Goal: Information Seeking & Learning: Check status

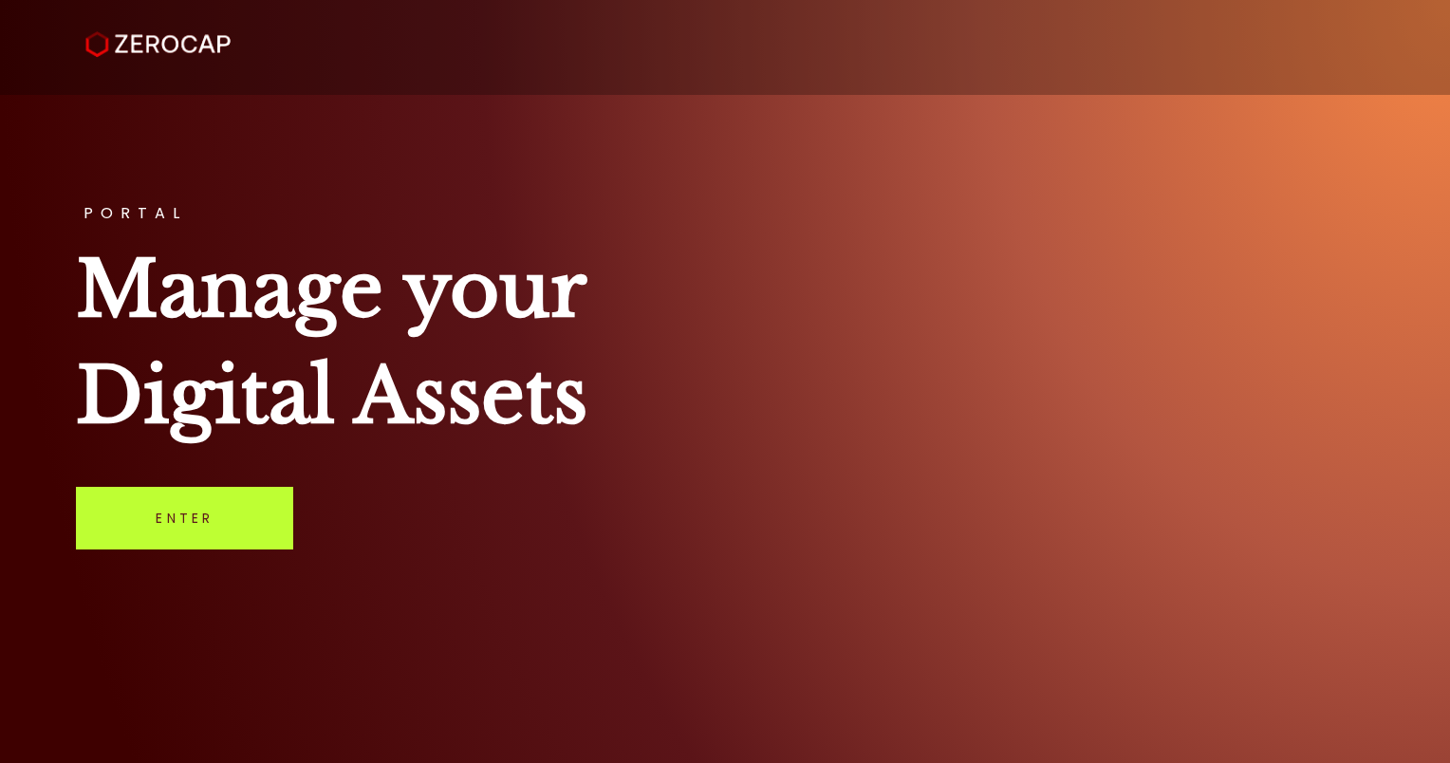
click at [195, 517] on link "Enter" at bounding box center [184, 518] width 217 height 63
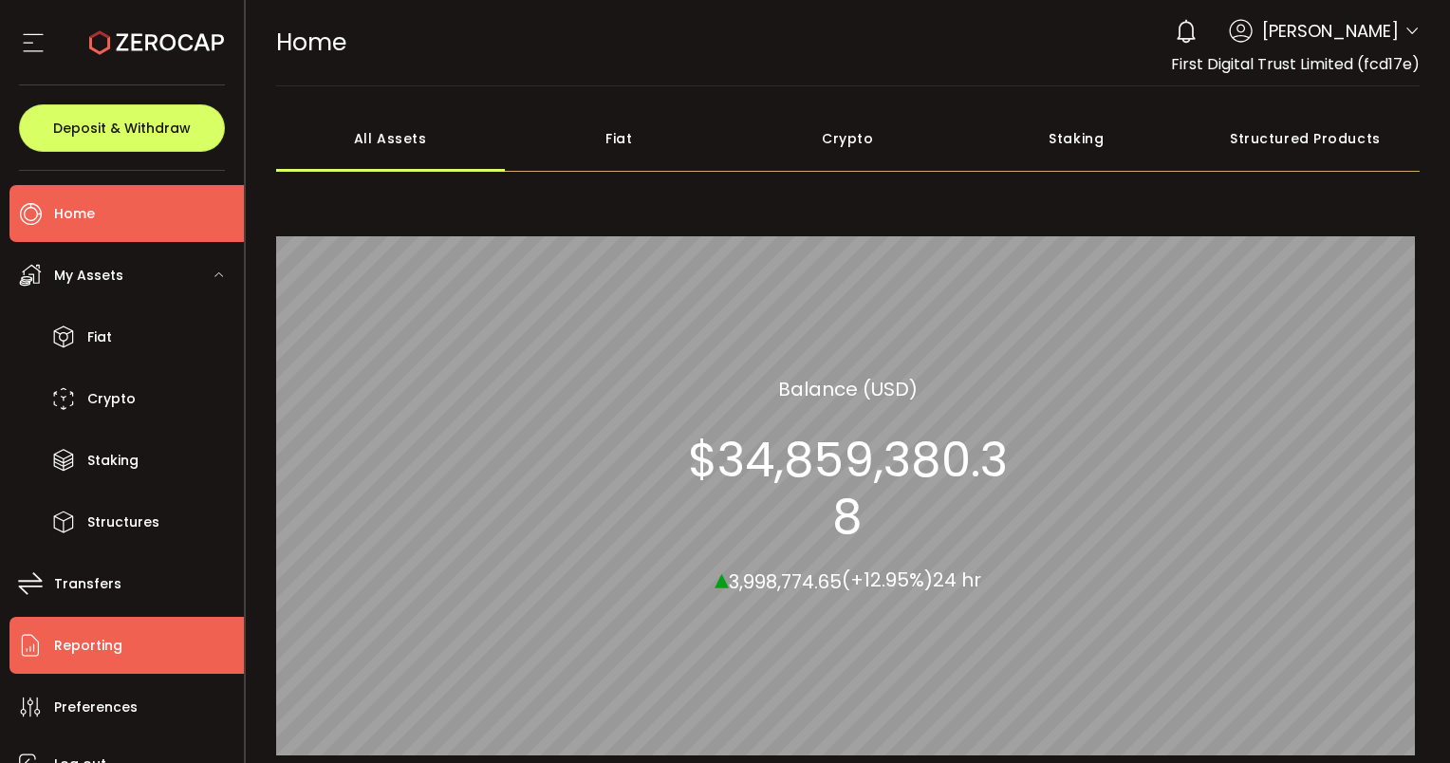
click at [103, 634] on span "Reporting" at bounding box center [88, 646] width 68 height 28
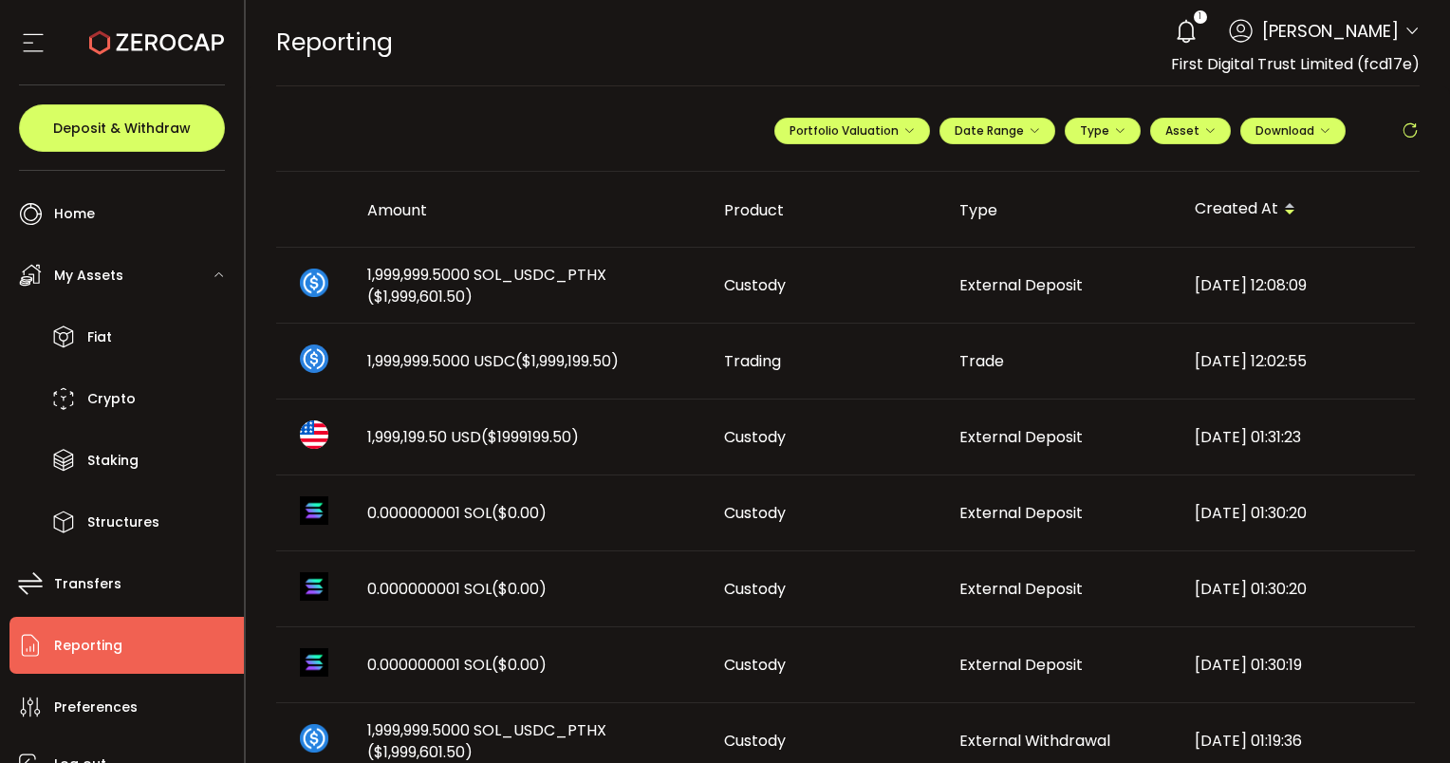
click at [1408, 130] on icon at bounding box center [1410, 130] width 19 height 19
click at [1411, 130] on icon at bounding box center [1410, 130] width 19 height 19
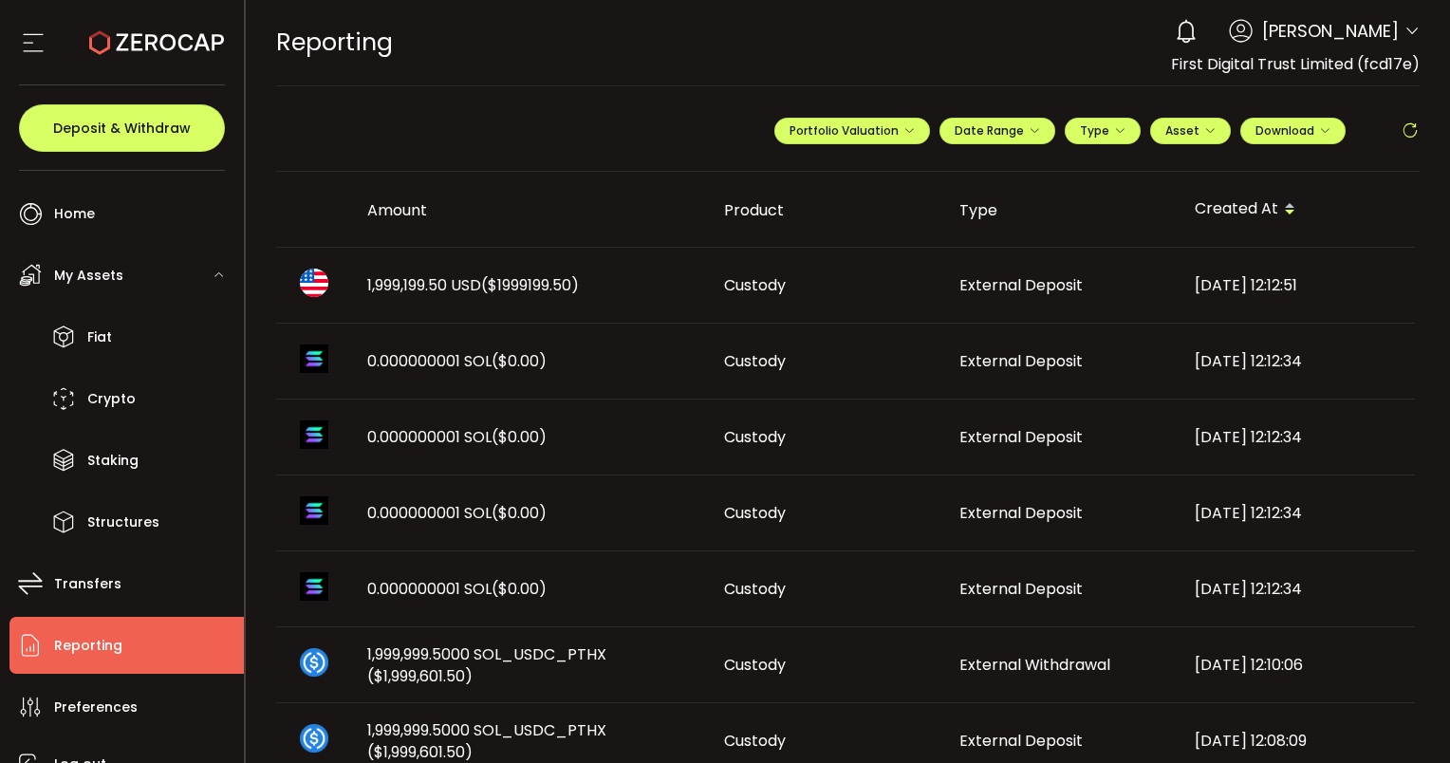
click at [485, 284] on span "1,999,199.50 USD ($1999199.50)" at bounding box center [473, 285] width 212 height 22
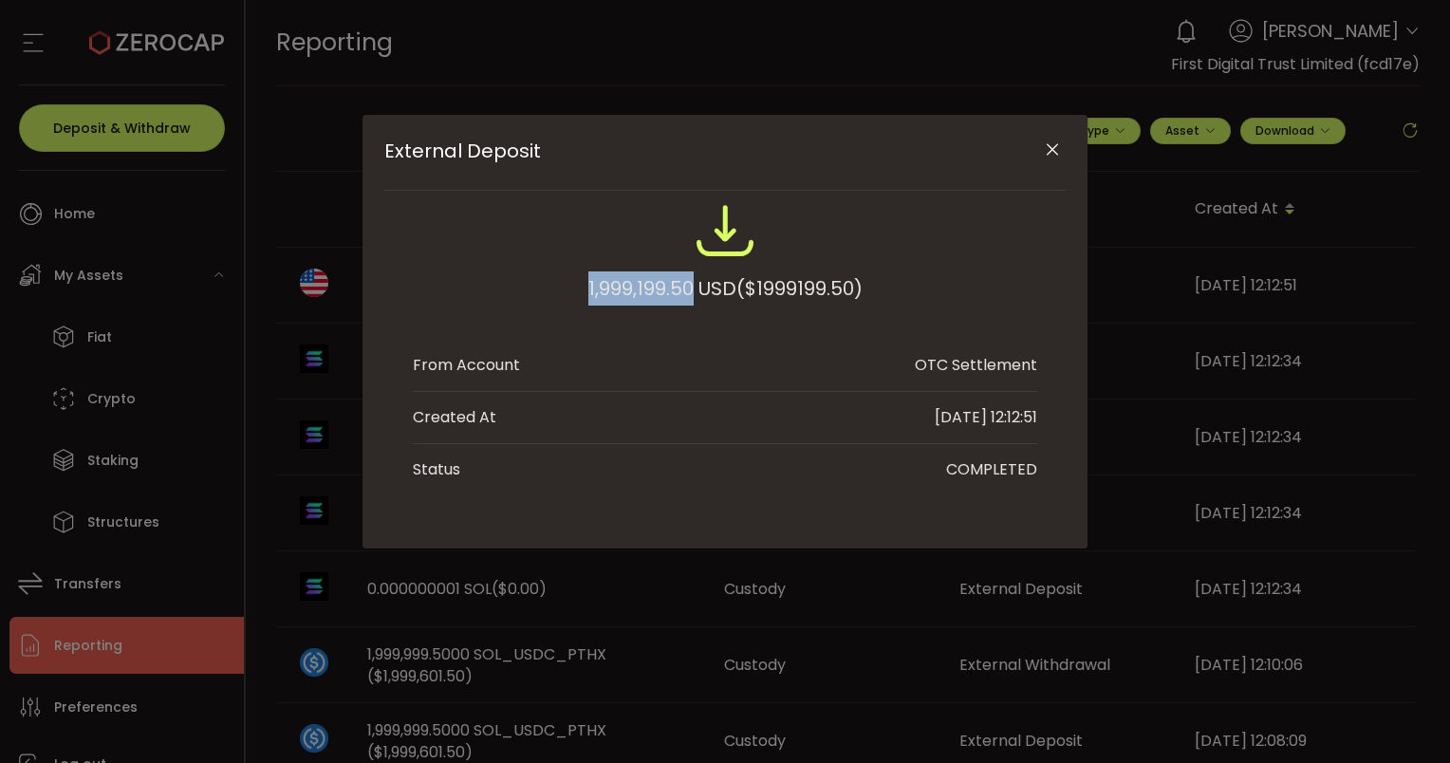
drag, startPoint x: 577, startPoint y: 292, endPoint x: 684, endPoint y: 287, distance: 107.4
click at [684, 287] on div "1,999,199.50 USD ($1999199.50)" at bounding box center [725, 262] width 624 height 124
copy div "1,999,199.50"
click at [1049, 143] on icon "Close" at bounding box center [1052, 149] width 19 height 19
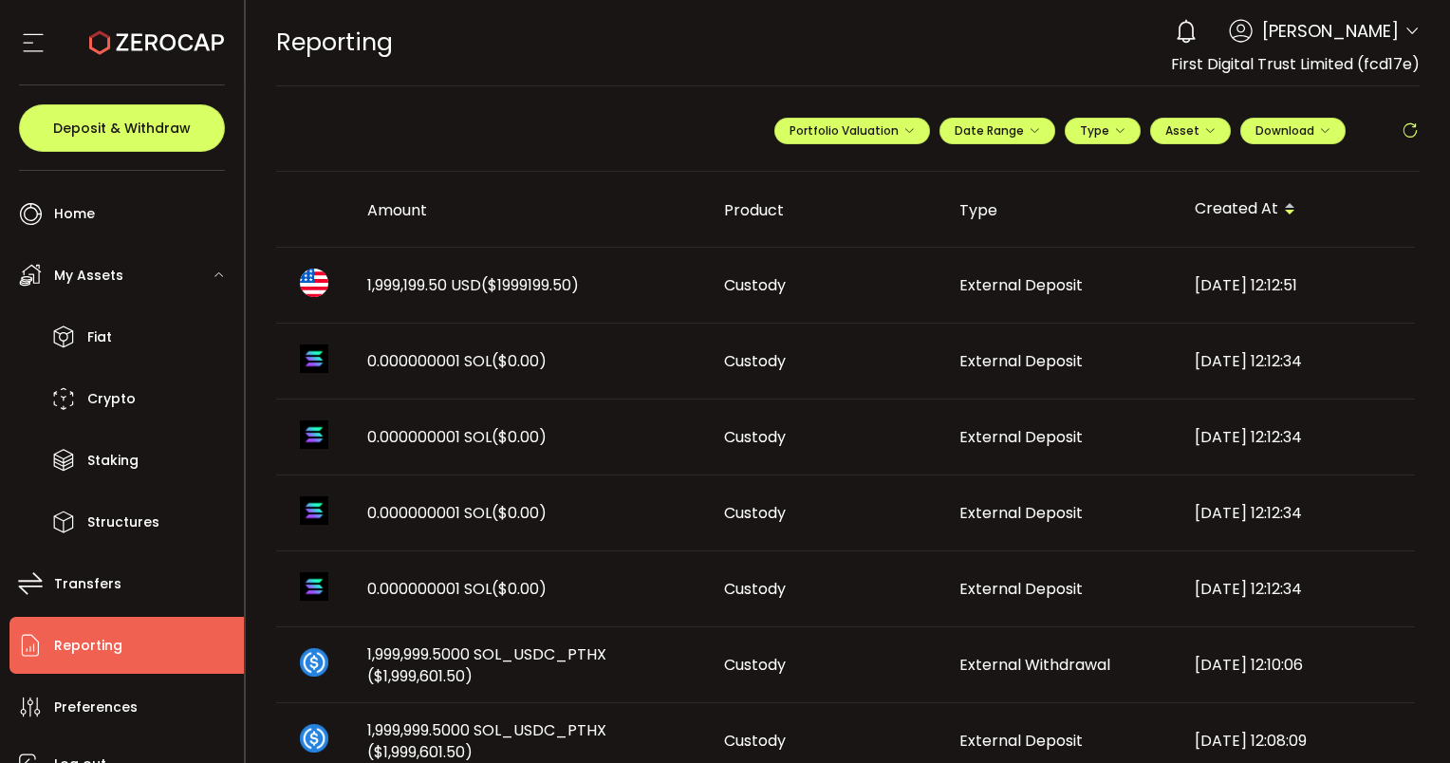
click at [1409, 122] on icon at bounding box center [1410, 130] width 19 height 19
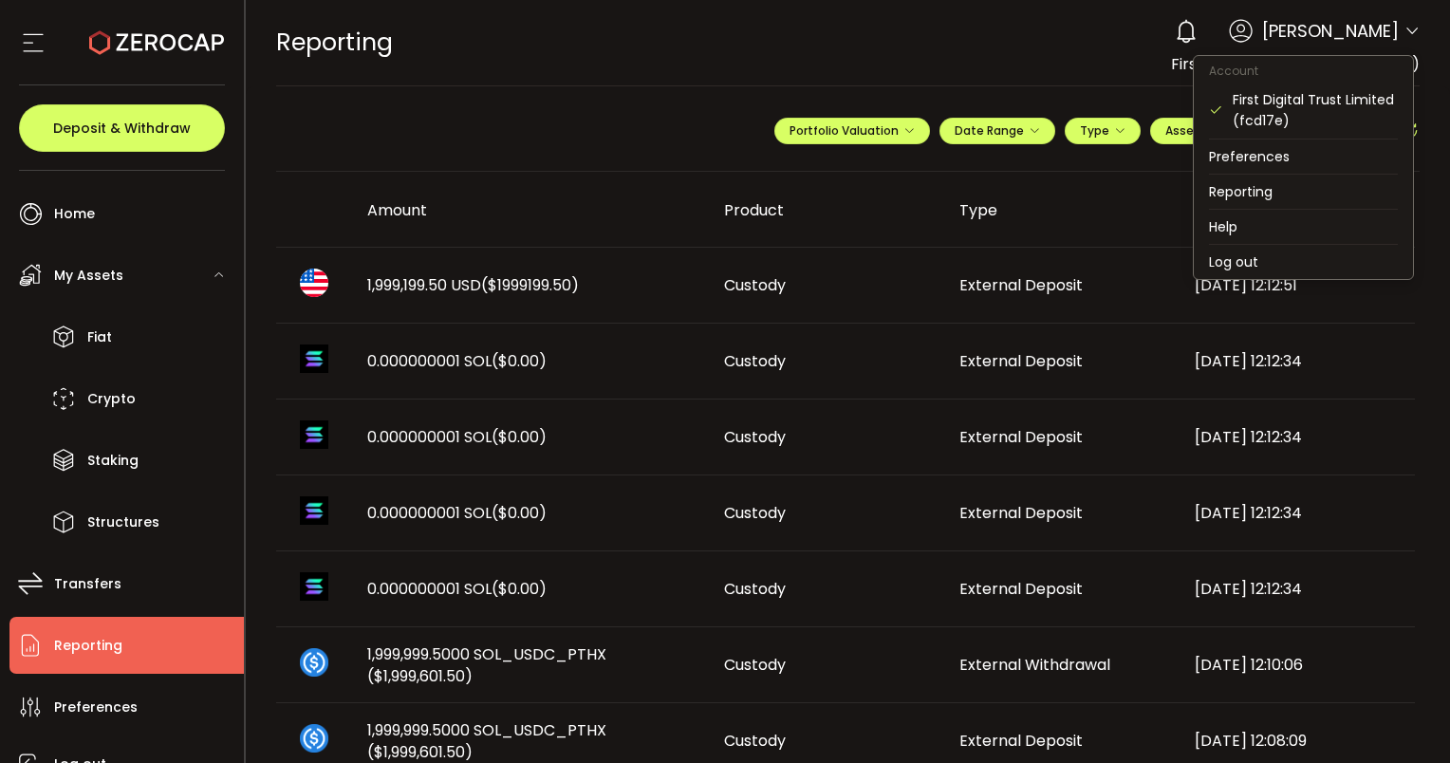
click at [1406, 28] on icon at bounding box center [1412, 31] width 15 height 15
click at [1241, 262] on li "Log out" at bounding box center [1303, 262] width 219 height 34
